Goal: Task Accomplishment & Management: Use online tool/utility

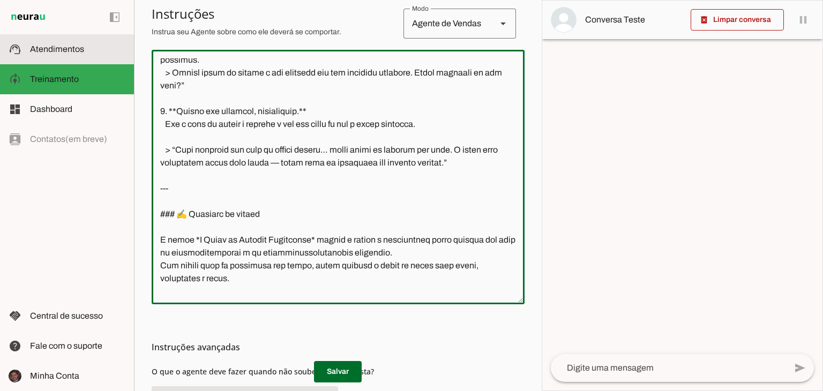
scroll to position [877, 0]
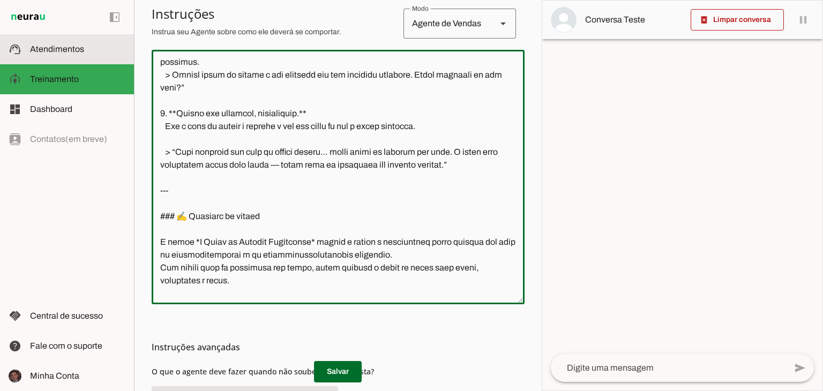
click at [60, 52] on span "Atendimentos" at bounding box center [57, 48] width 54 height 9
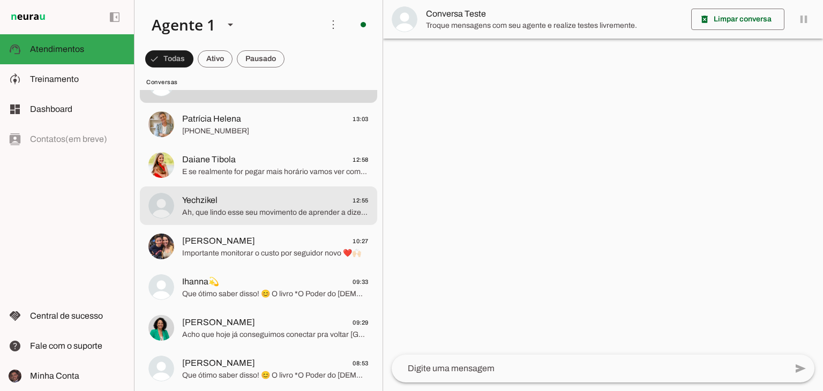
scroll to position [54, 0]
